Goal: Task Accomplishment & Management: Manage account settings

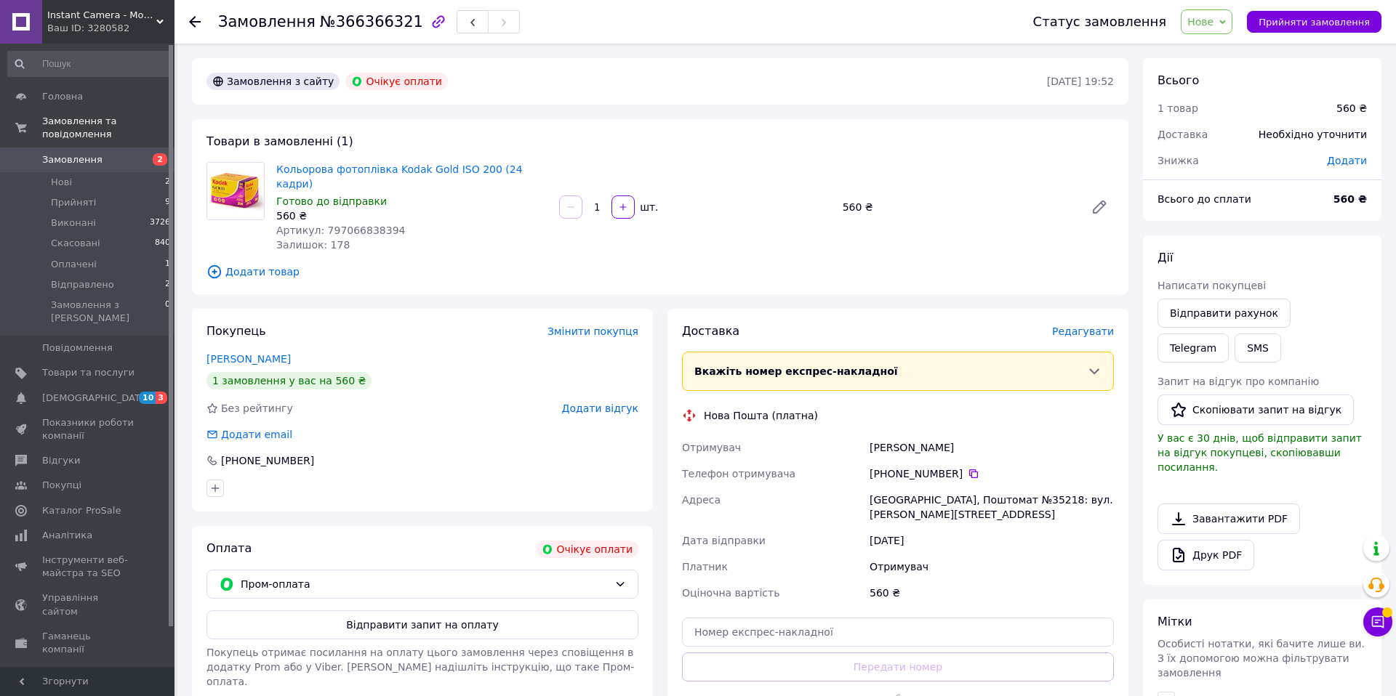
click at [108, 153] on span "Замовлення" at bounding box center [88, 159] width 92 height 13
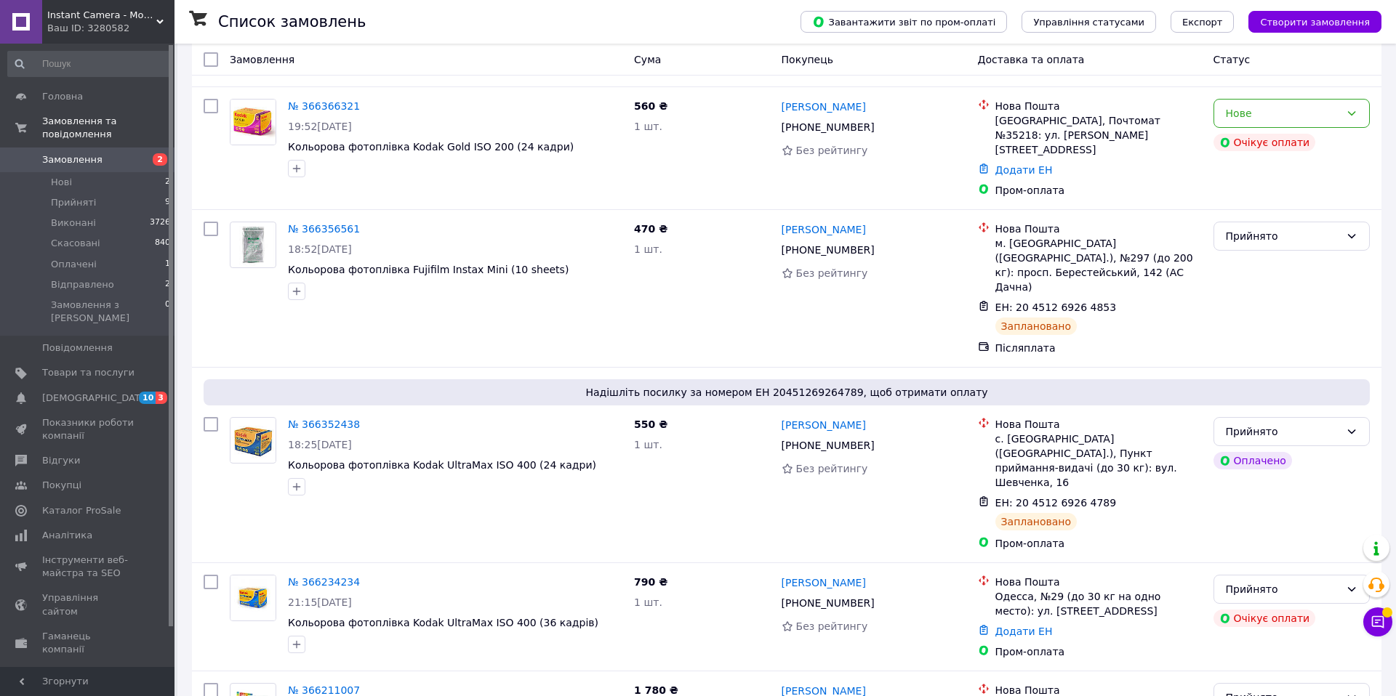
scroll to position [297, 0]
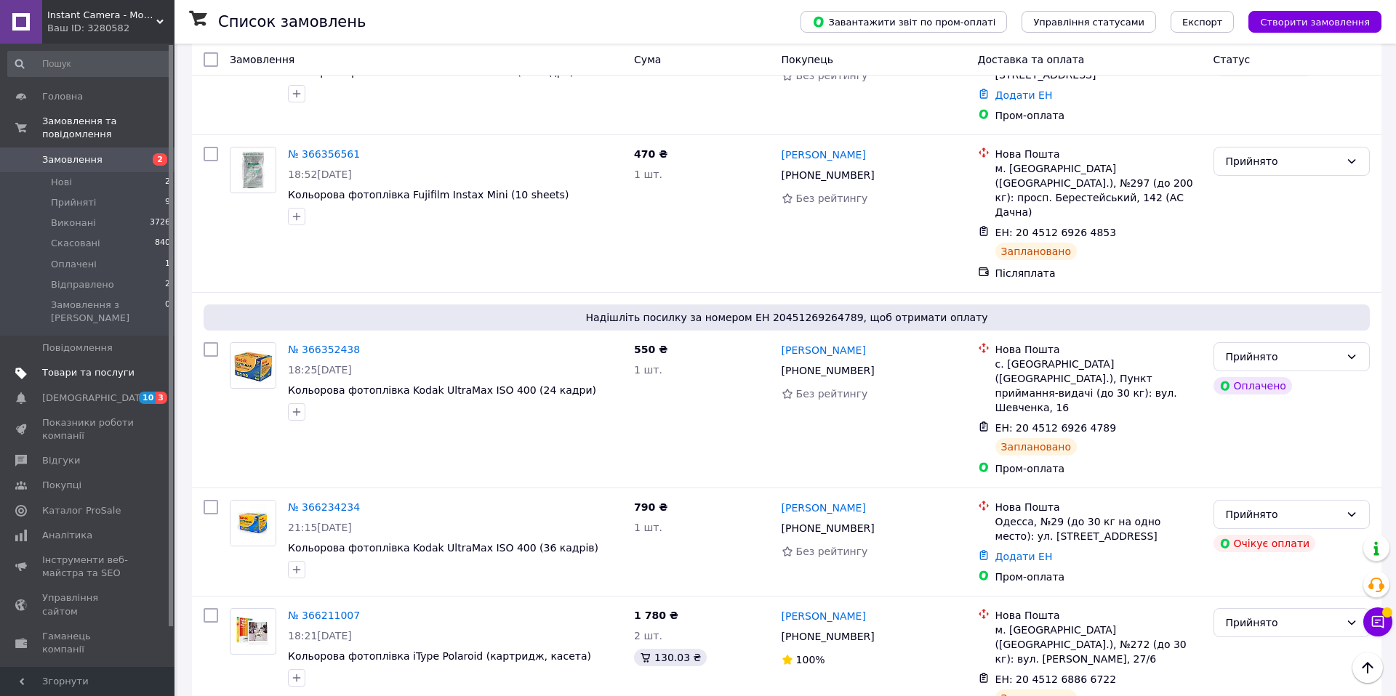
click at [76, 366] on span "Товари та послуги" at bounding box center [88, 372] width 92 height 13
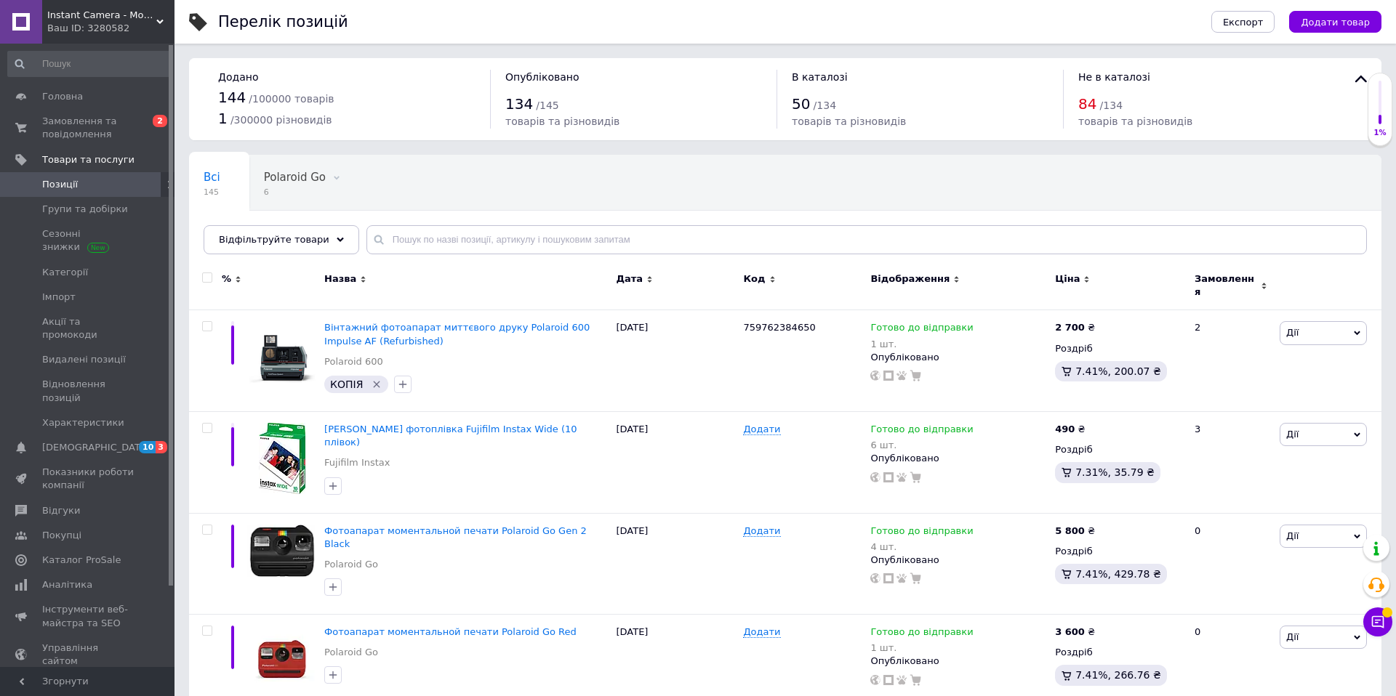
click at [1203, 278] on span "Замовлення" at bounding box center [1226, 286] width 63 height 26
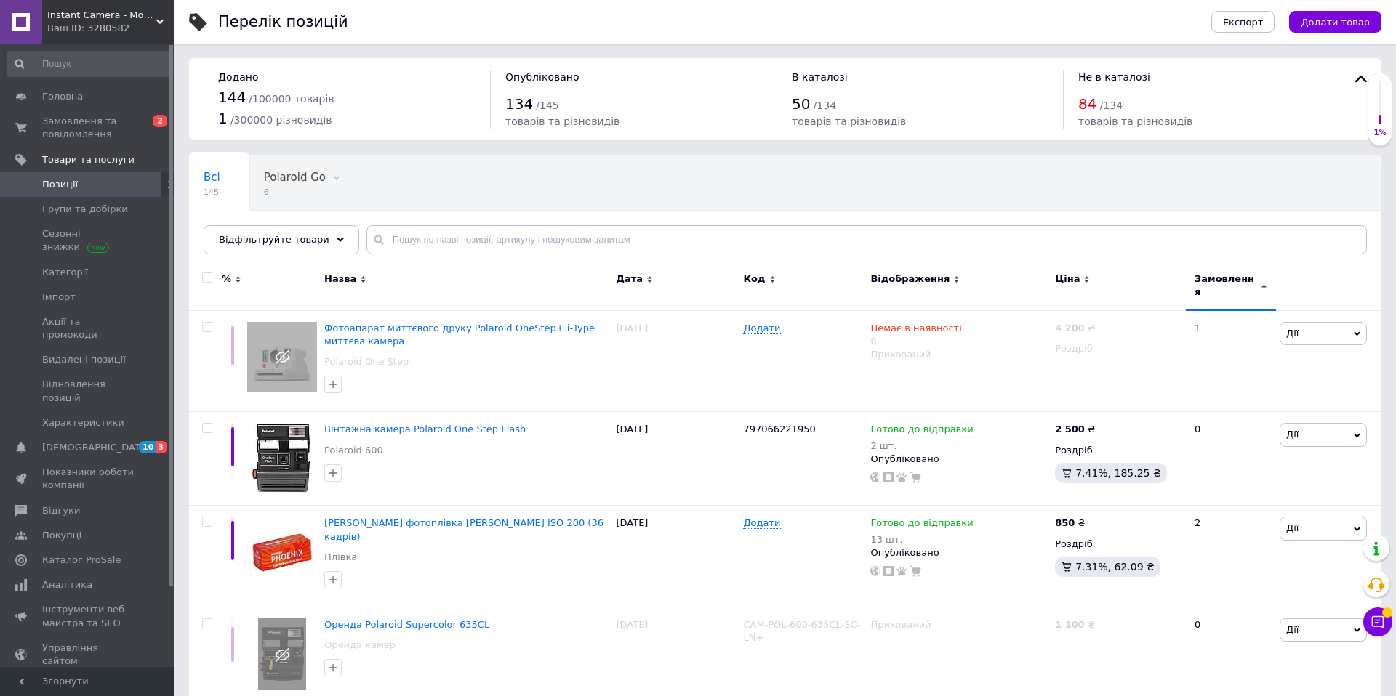
click at [1205, 281] on span "Замовлення" at bounding box center [1226, 286] width 63 height 26
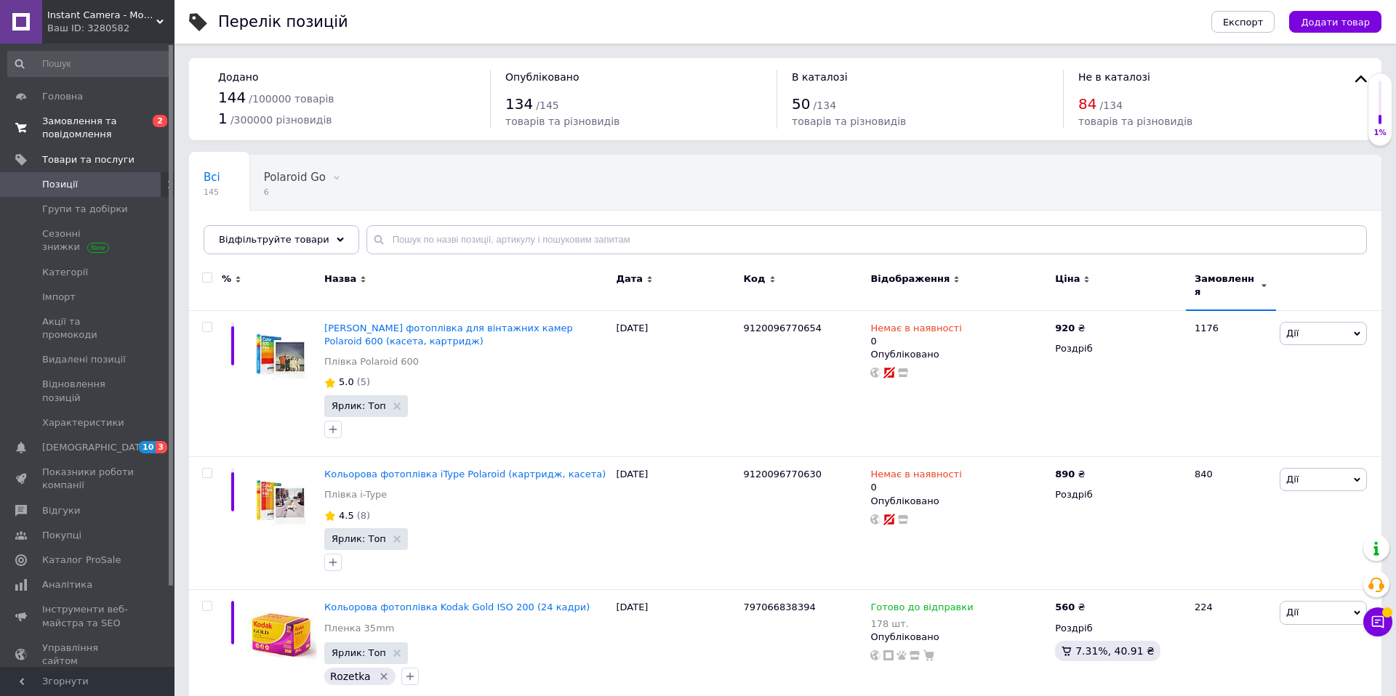
click at [142, 132] on span "0 2" at bounding box center [155, 128] width 40 height 26
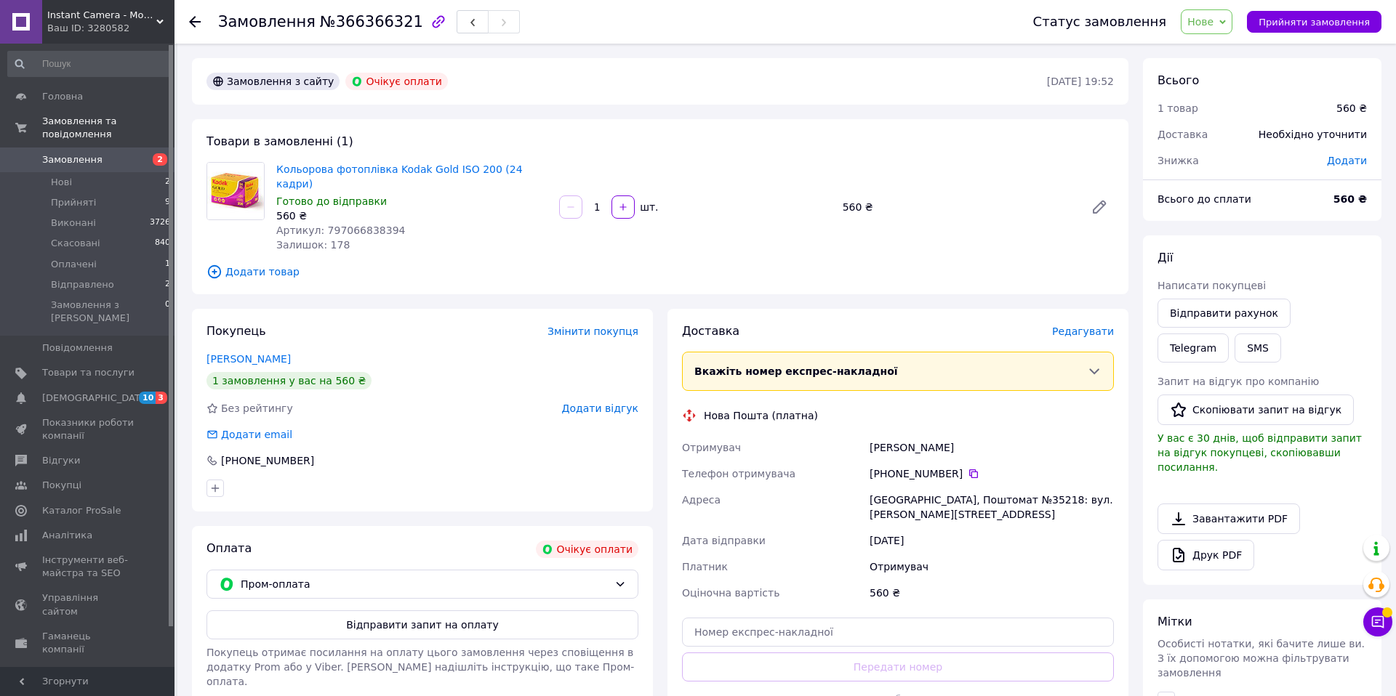
click at [193, 23] on icon at bounding box center [195, 22] width 12 height 12
